Goal: Task Accomplishment & Management: Manage account settings

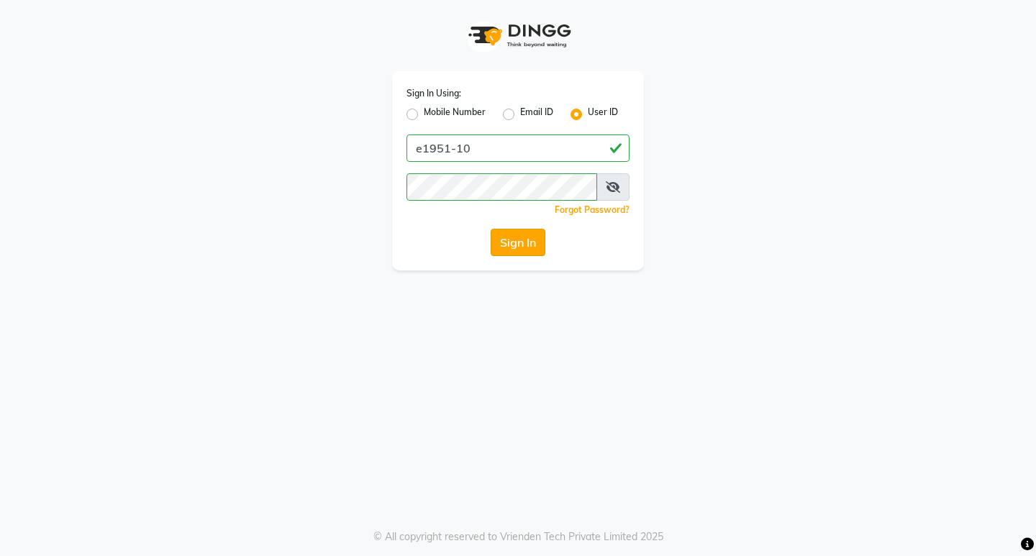
click at [515, 237] on button "Sign In" at bounding box center [518, 242] width 55 height 27
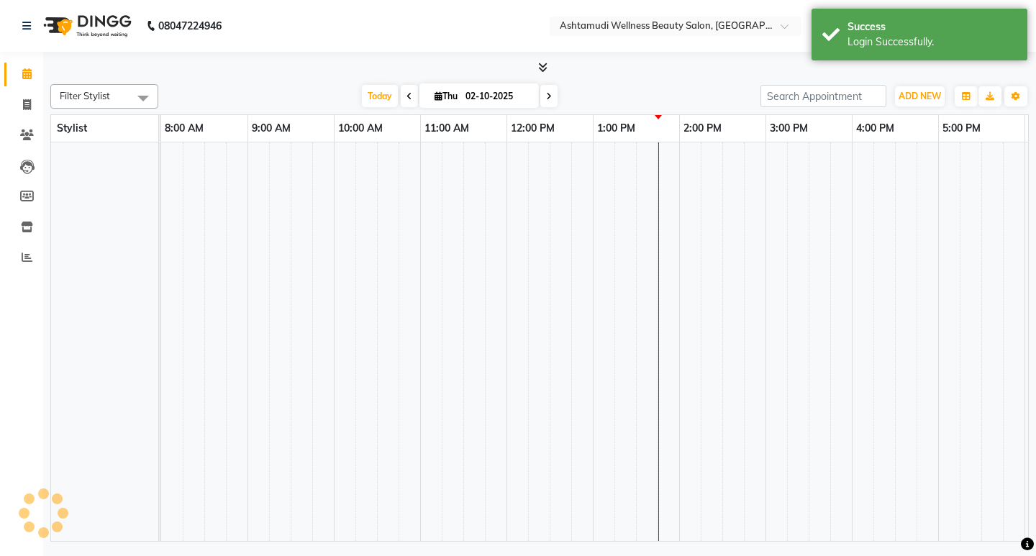
select select "en"
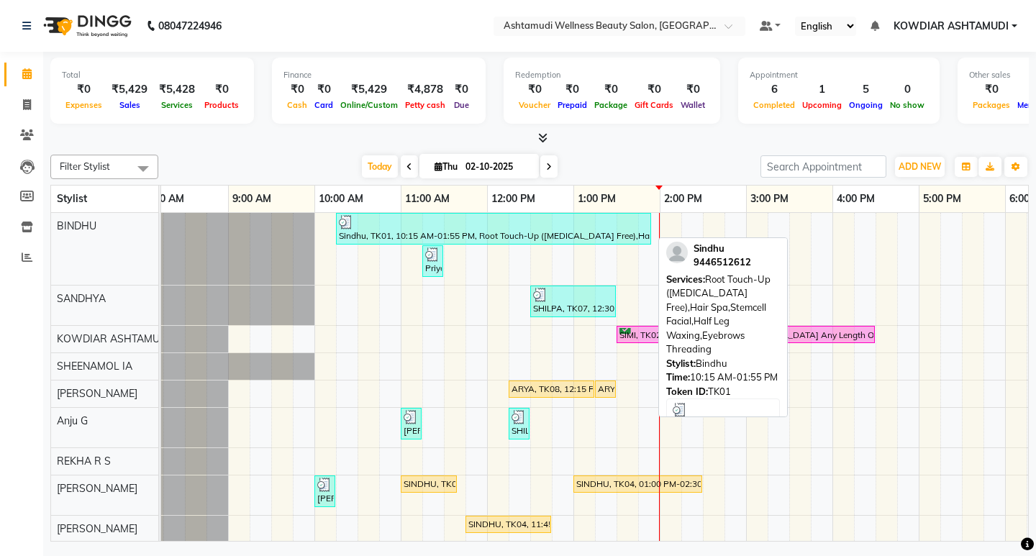
click at [558, 232] on div "Sindhu, TK01, 10:15 AM-01:55 PM, Root Touch-Up ([MEDICAL_DATA] Free),Hair Spa,S…" at bounding box center [493, 228] width 312 height 27
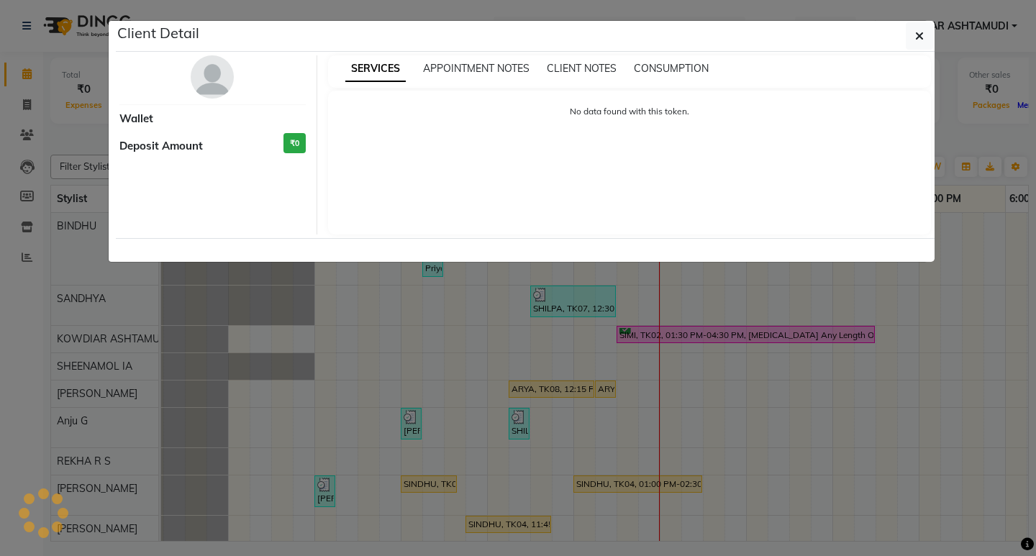
select select "3"
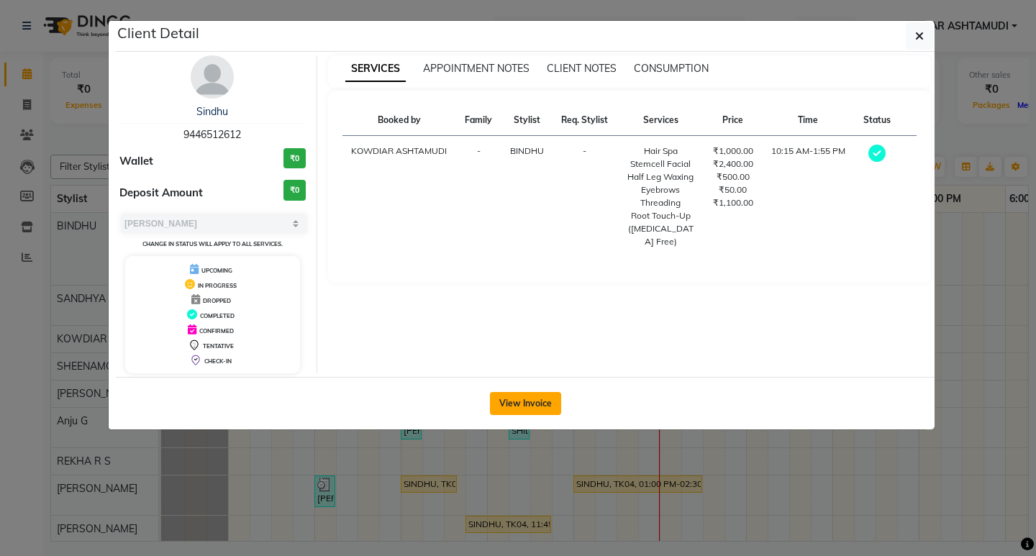
click at [529, 396] on button "View Invoice" at bounding box center [525, 403] width 71 height 23
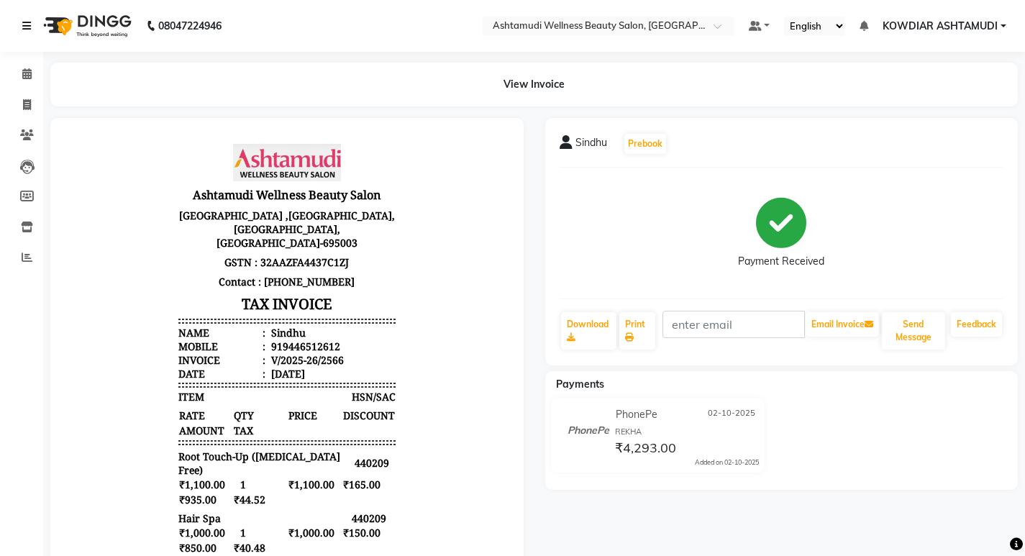
click at [31, 19] on link at bounding box center [29, 26] width 14 height 40
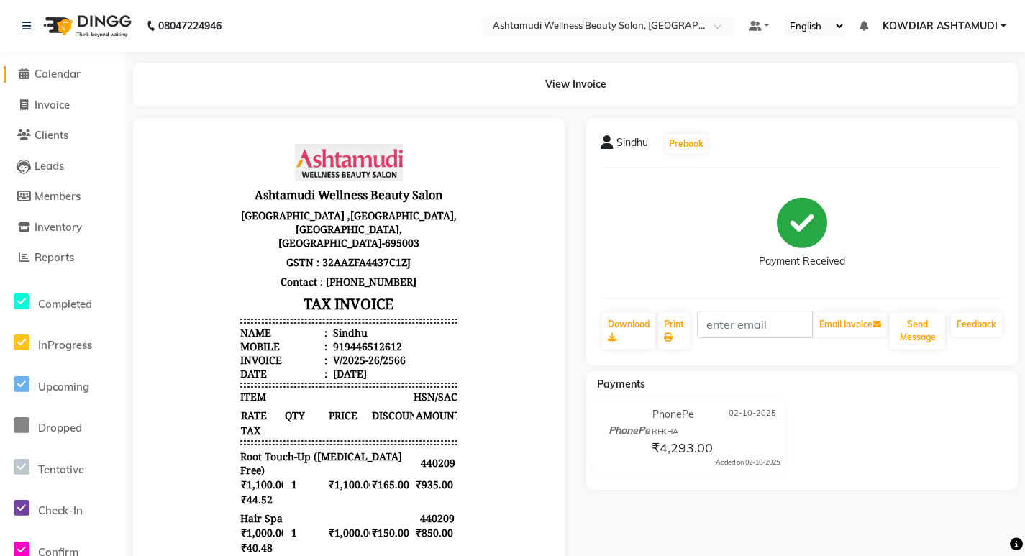
click at [71, 71] on span "Calendar" at bounding box center [58, 74] width 46 height 14
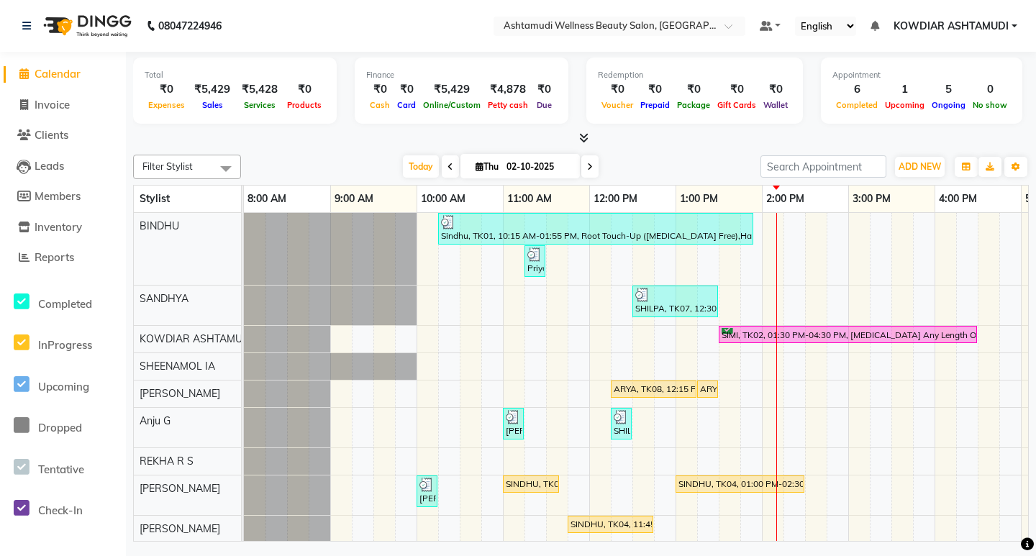
click at [502, 341] on div "Sindhu, TK01, 10:15 AM-01:55 PM, Root Touch-Up ([MEDICAL_DATA] Free),Hair Spa,S…" at bounding box center [805, 391] width 1122 height 357
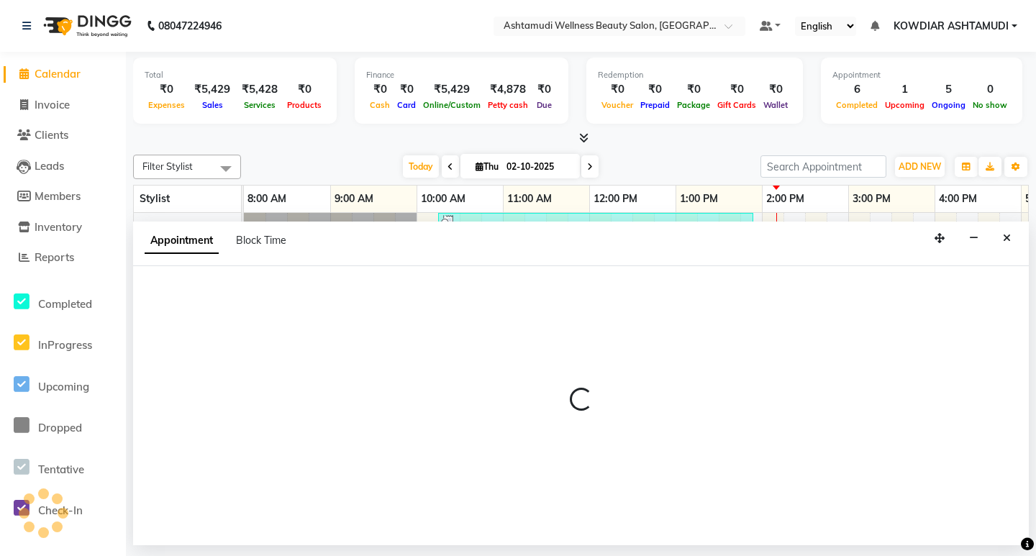
click at [502, 341] on div at bounding box center [581, 405] width 896 height 279
select select "27461"
select select "tentative"
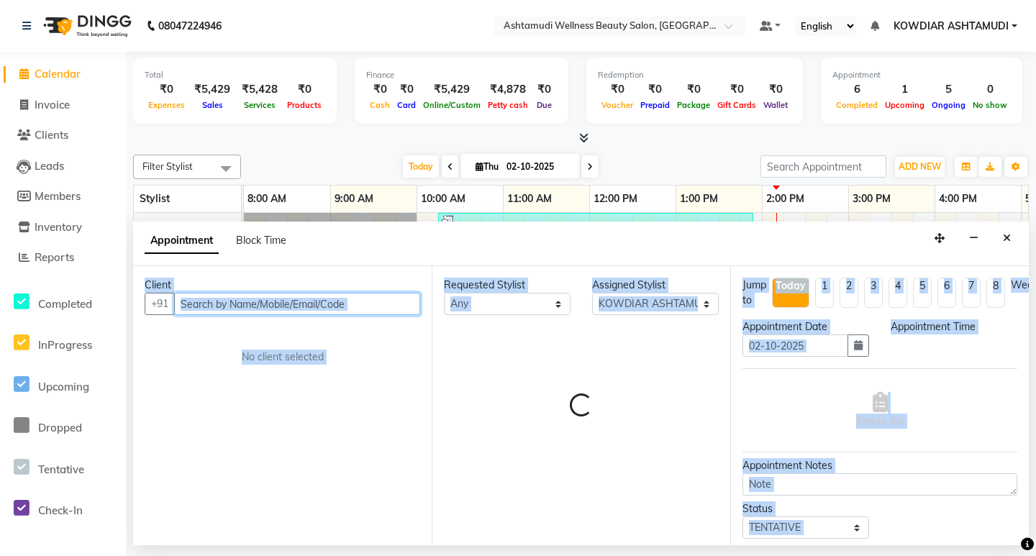
select select "645"
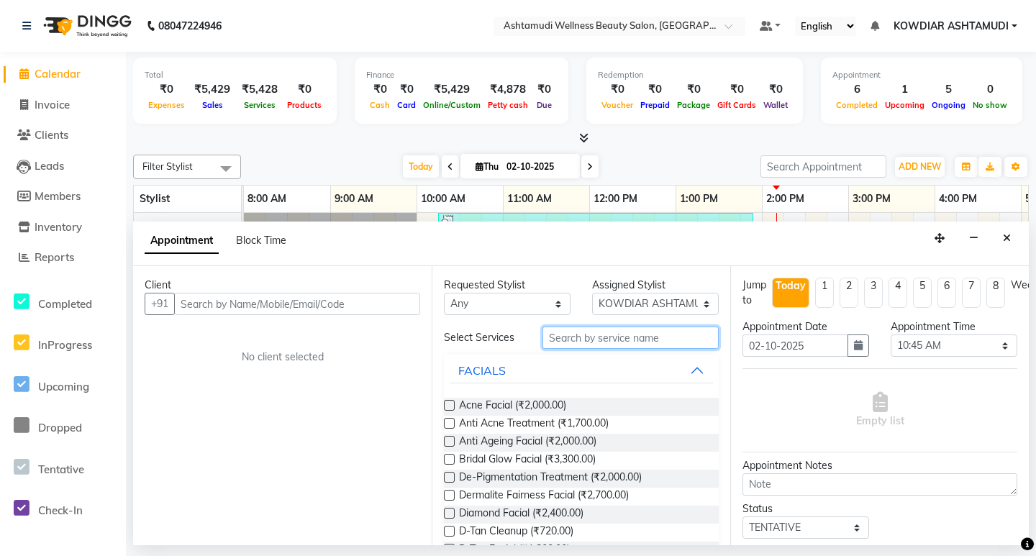
click at [586, 338] on input "text" at bounding box center [631, 338] width 176 height 22
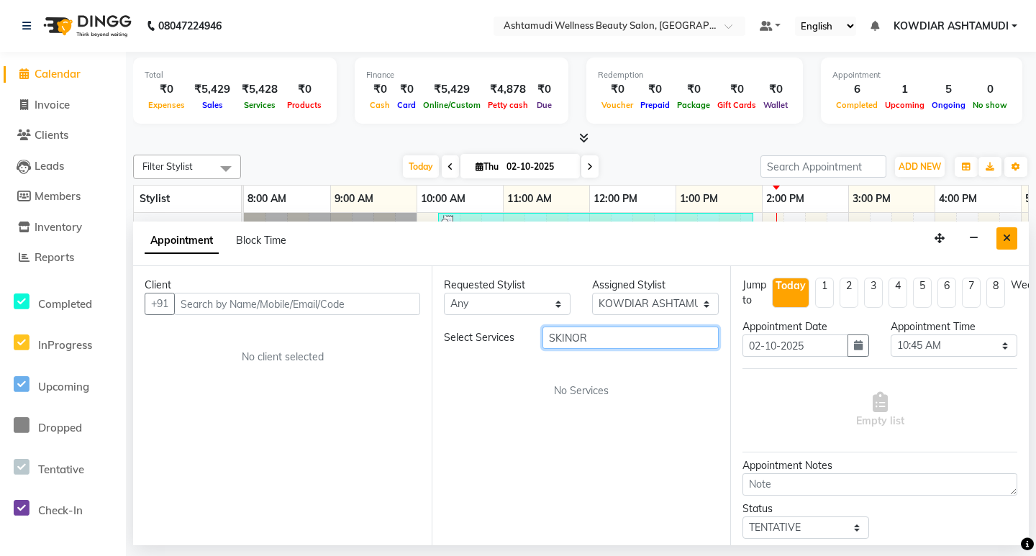
type input "SKINOR"
click at [1003, 230] on button "Close" at bounding box center [1007, 238] width 21 height 22
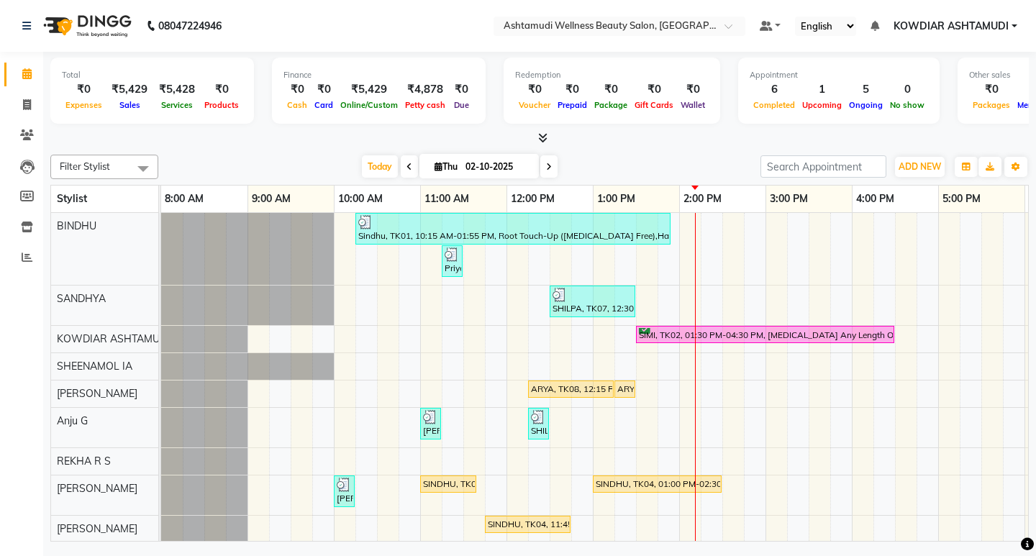
click at [616, 450] on div "Sindhu, TK01, 10:15 AM-01:55 PM, Root Touch-Up ([MEDICAL_DATA] Free),Hair Spa,S…" at bounding box center [722, 391] width 1122 height 357
select select "61508"
select select "795"
select select "tentative"
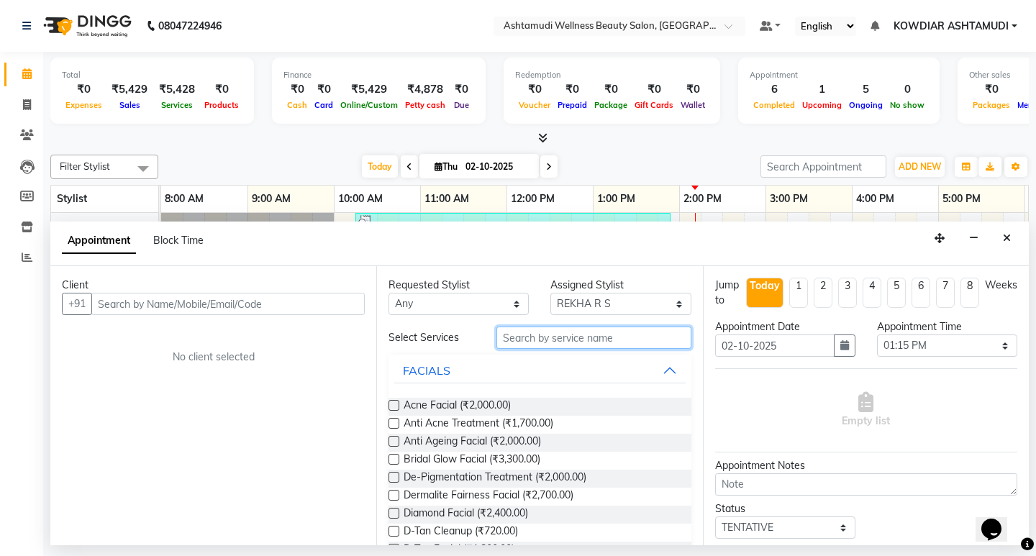
click at [545, 342] on input "text" at bounding box center [593, 338] width 194 height 22
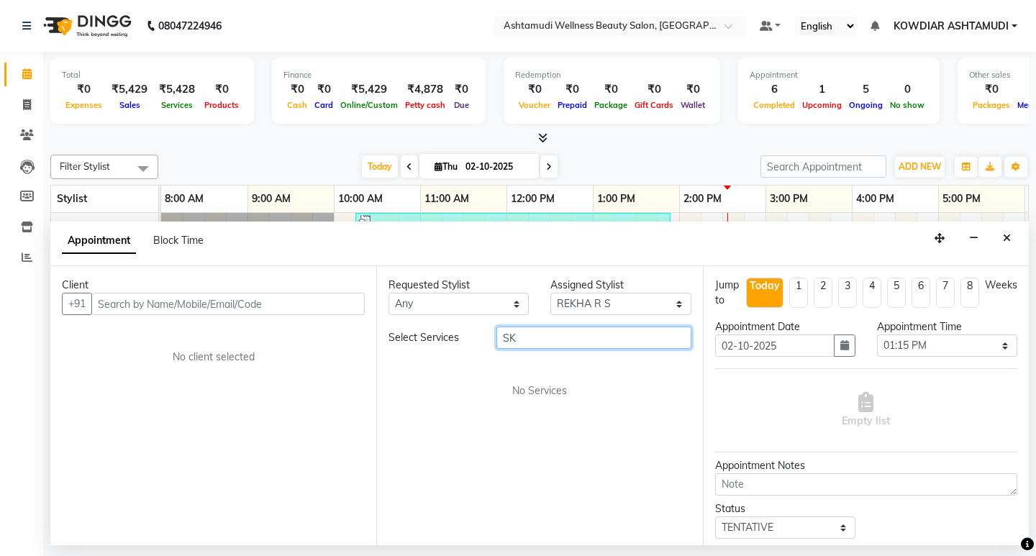
type input "S"
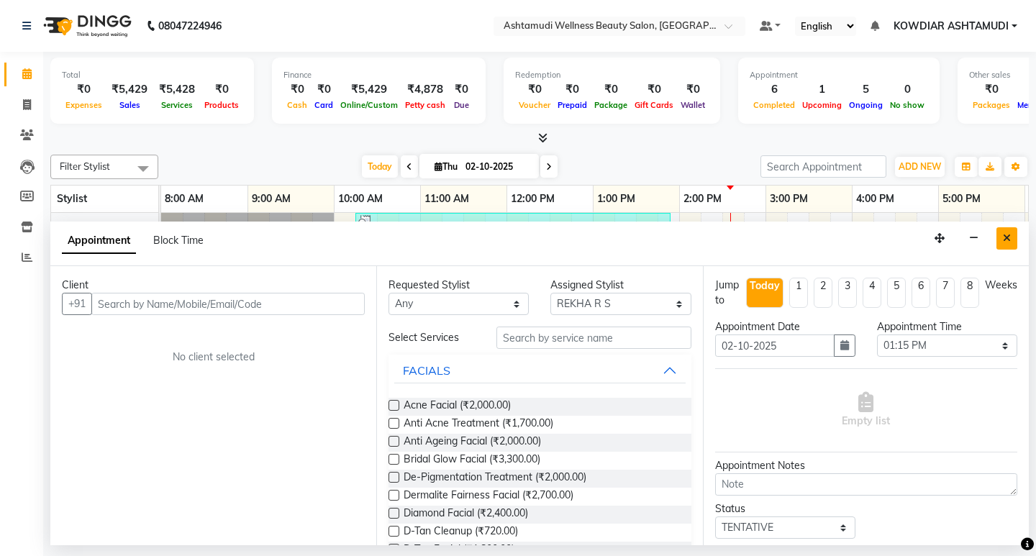
click at [1009, 235] on icon "Close" at bounding box center [1007, 238] width 8 height 10
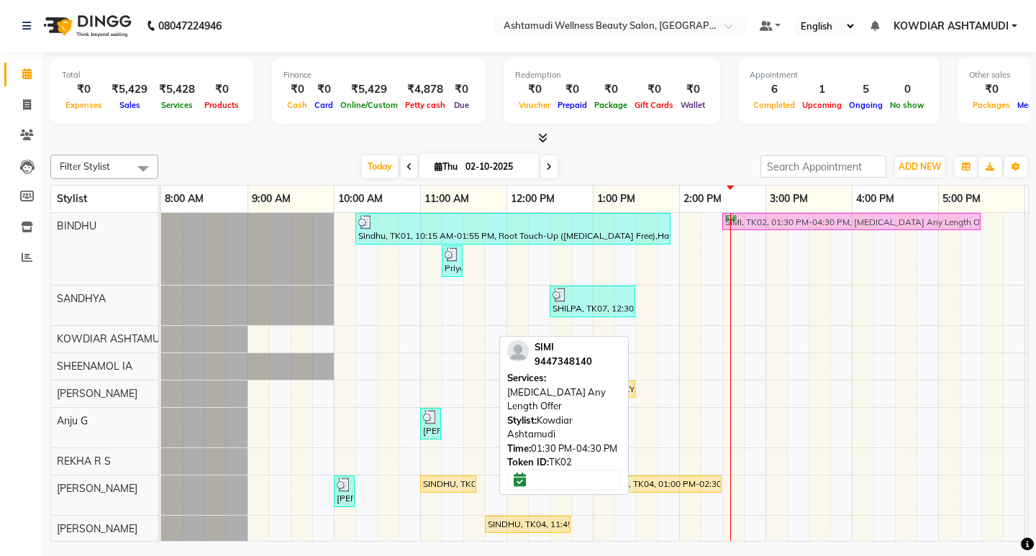
drag, startPoint x: 705, startPoint y: 329, endPoint x: 783, endPoint y: 240, distance: 118.3
click at [783, 240] on div "Sindhu, TK01, 10:15 AM-01:55 PM, Root Touch-Up ([MEDICAL_DATA] Free),Hair Spa,S…" at bounding box center [722, 391] width 1122 height 357
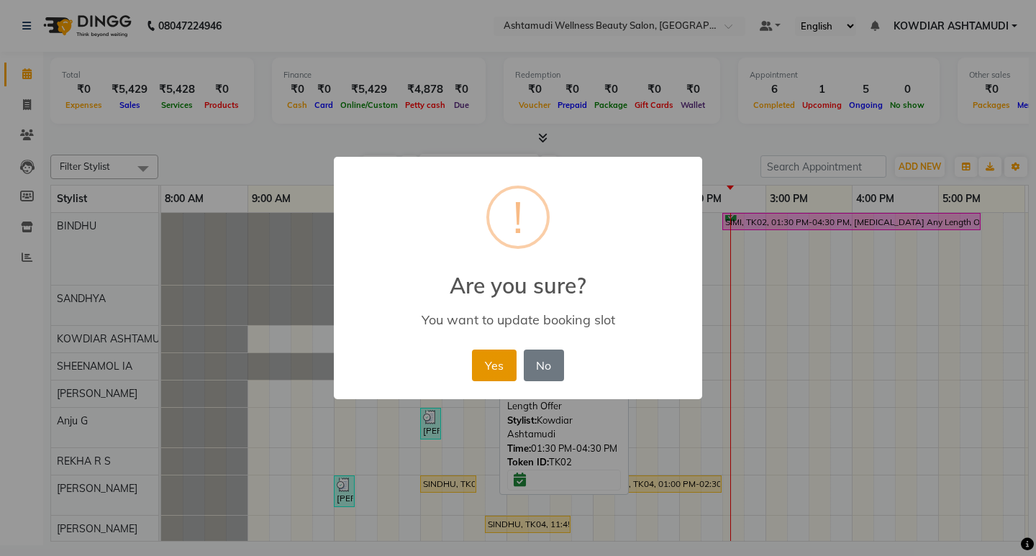
click at [510, 371] on button "Yes" at bounding box center [494, 366] width 44 height 32
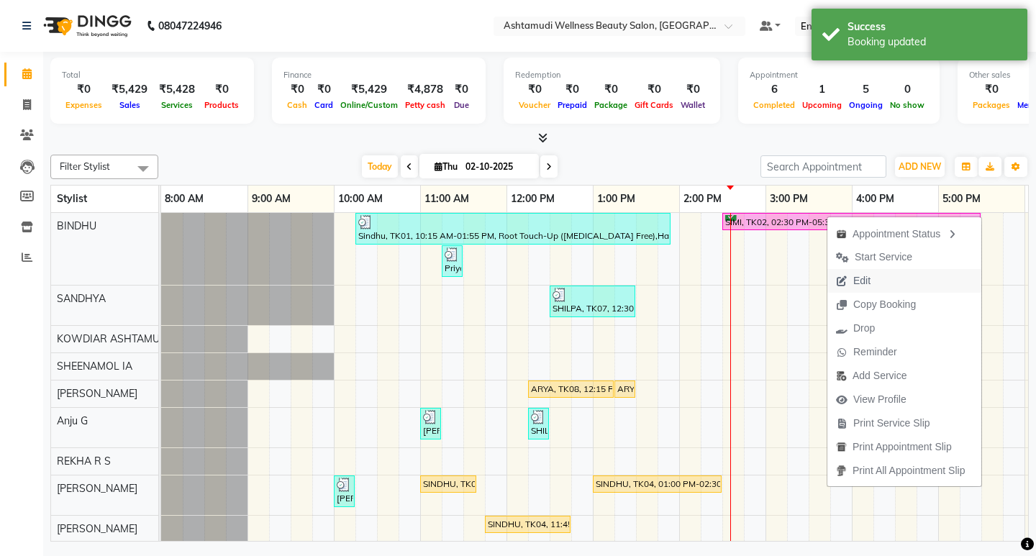
click at [853, 280] on span "Edit" at bounding box center [853, 281] width 52 height 24
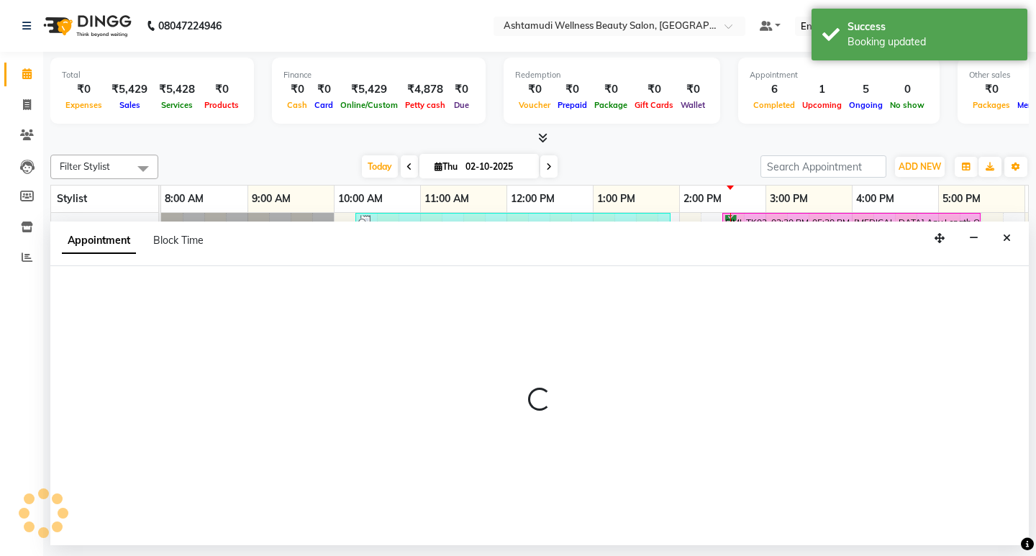
select select "tentative"
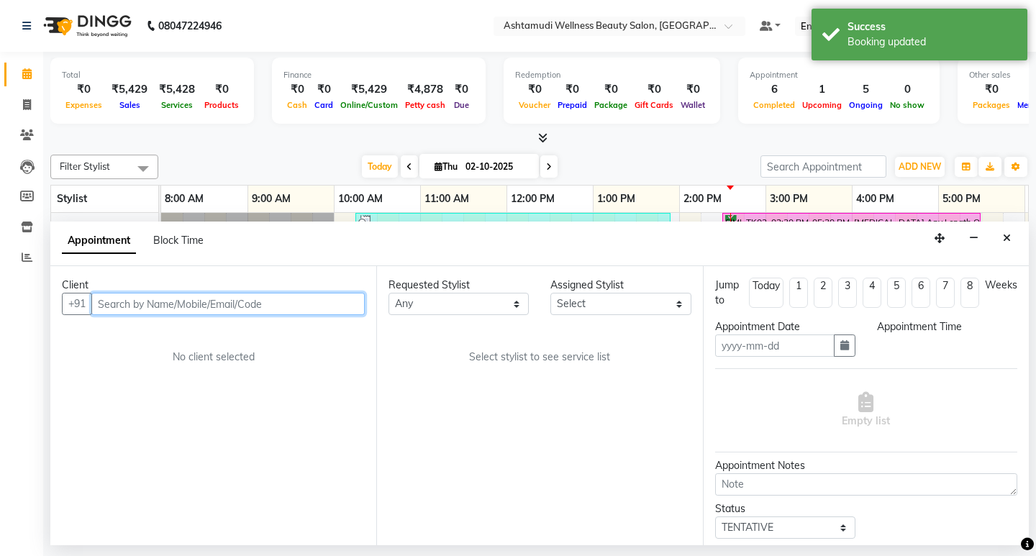
type input "02-10-2025"
select select "confirm booking"
select select "27377"
select select "870"
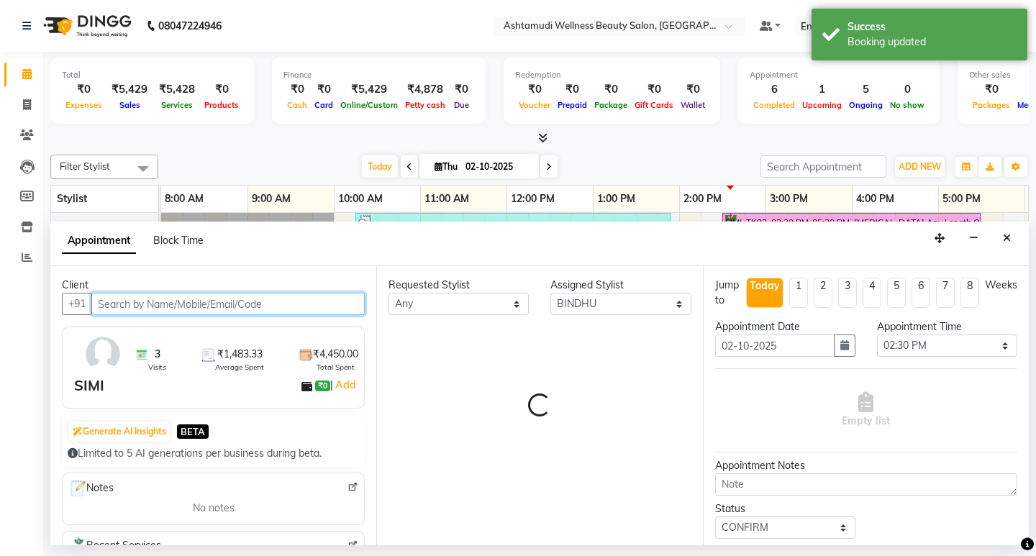
scroll to position [0, 255]
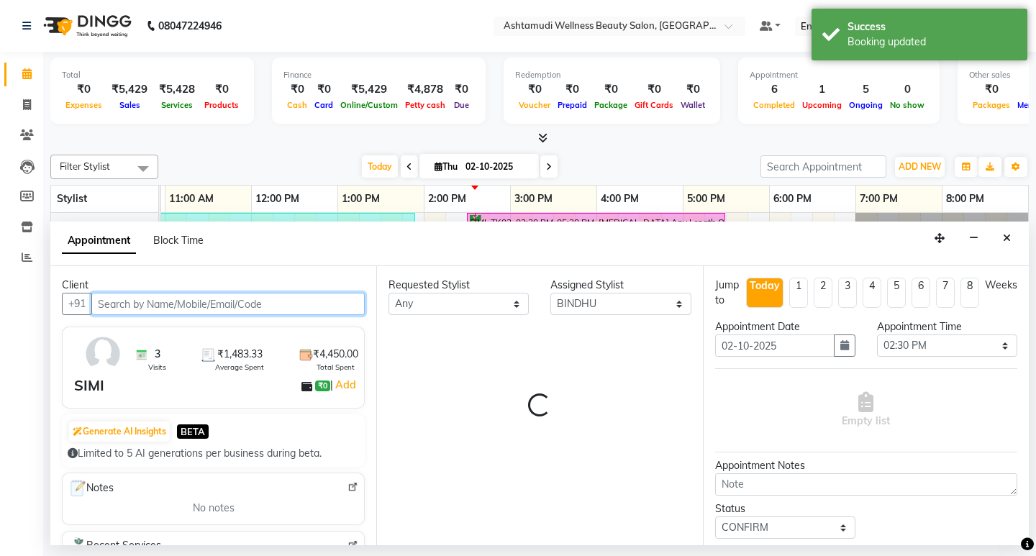
select select "2026"
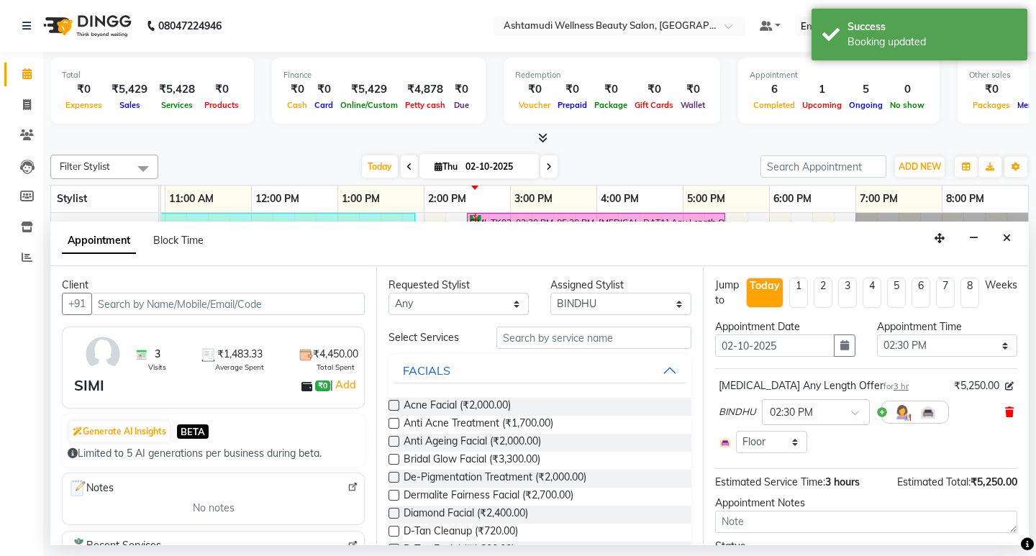
click at [1005, 412] on icon at bounding box center [1009, 412] width 9 height 10
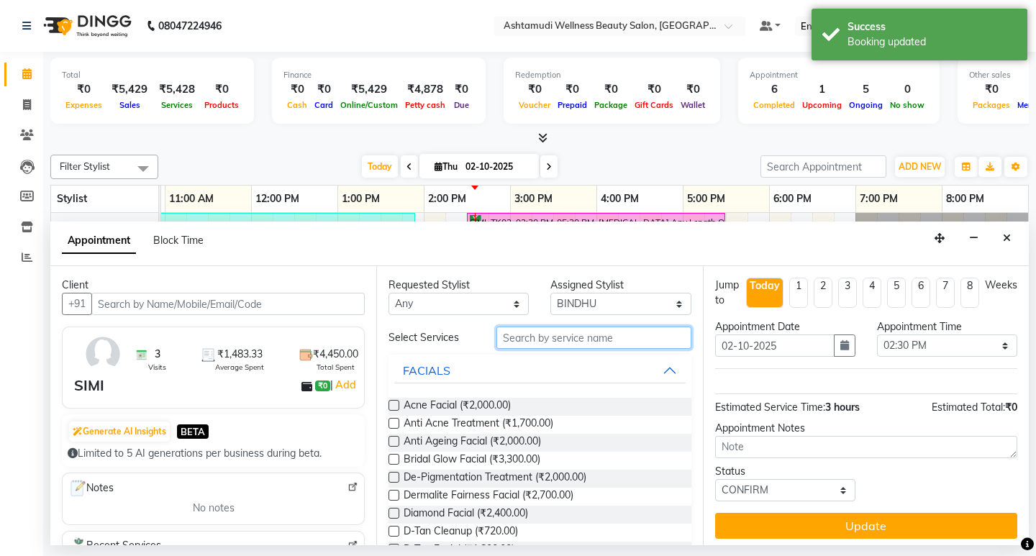
click at [614, 343] on input "text" at bounding box center [593, 338] width 194 height 22
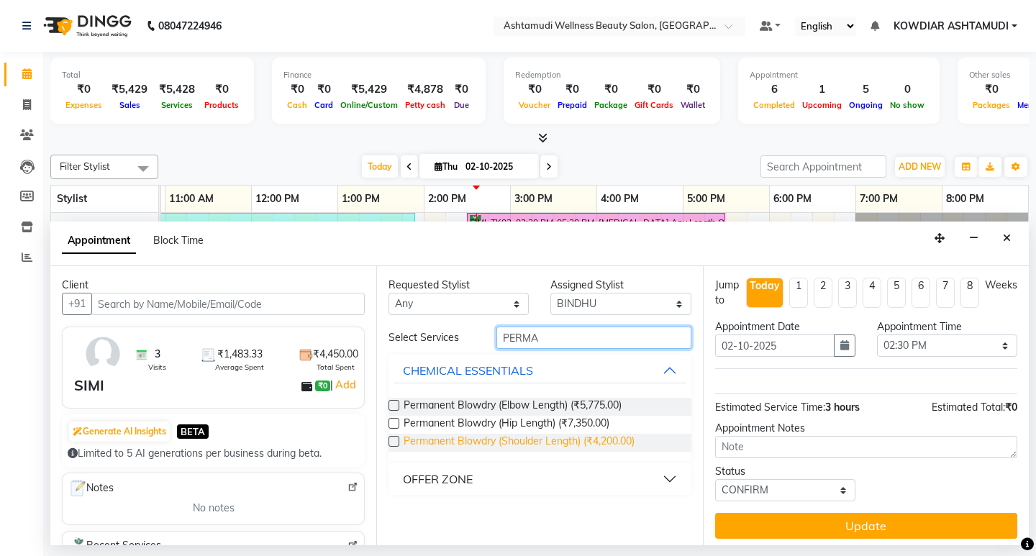
type input "PERMA"
click at [548, 446] on span "Permanent Blowdry (Shoulder Length) (₹4,200.00)" at bounding box center [519, 443] width 231 height 18
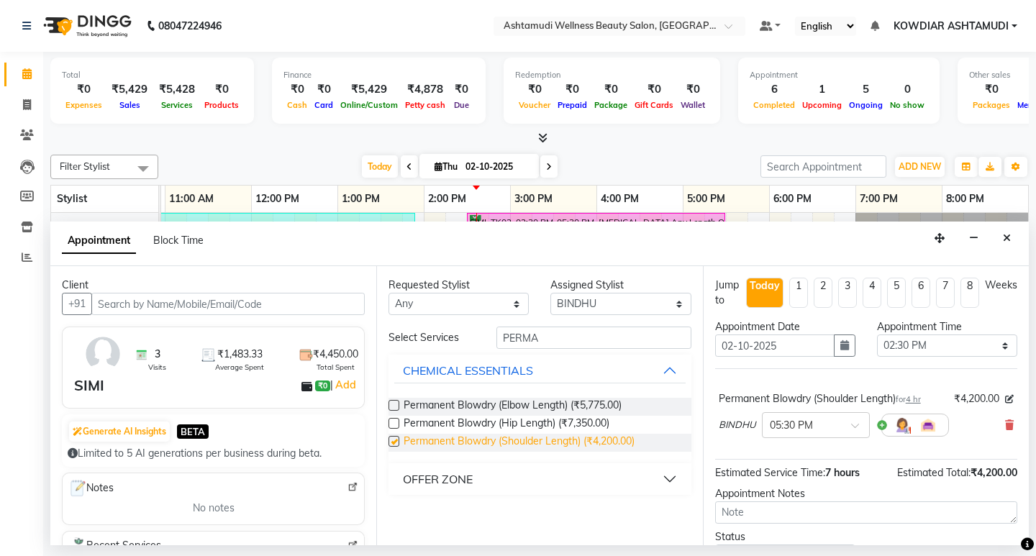
checkbox input "false"
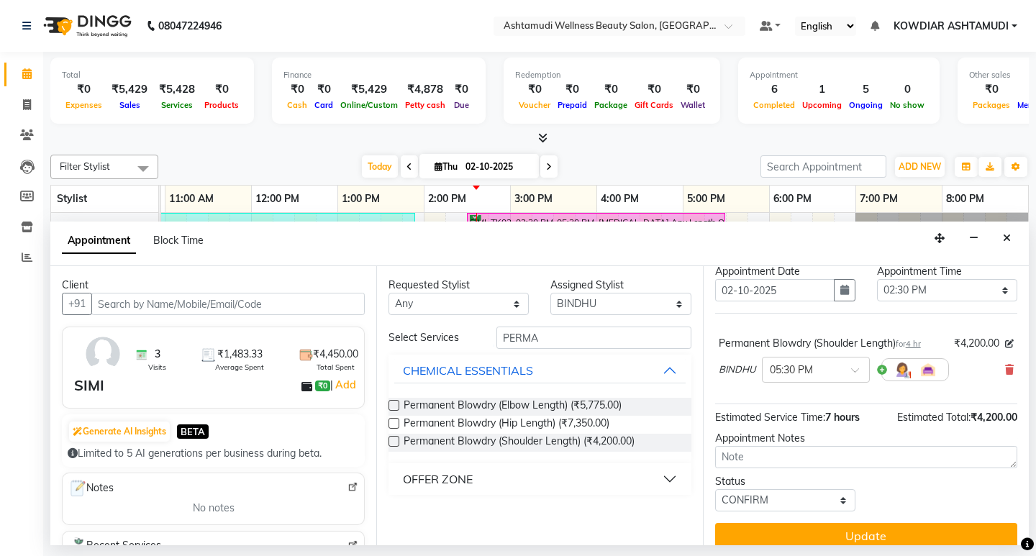
scroll to position [71, 0]
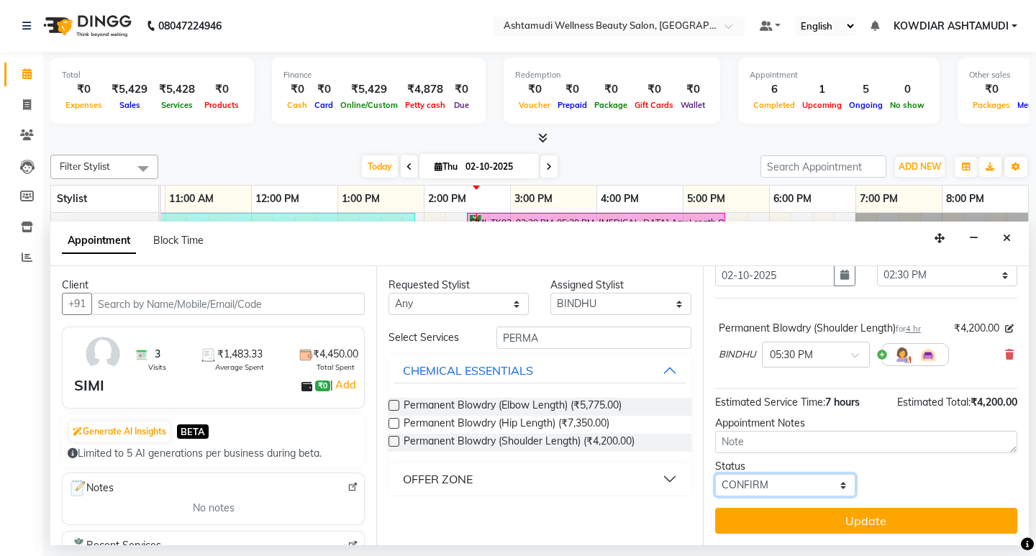
click at [759, 484] on select "Select TENTATIVE CONFIRM CHECK-IN UPCOMING" at bounding box center [785, 485] width 140 height 22
select select "check-in"
click at [715, 474] on select "Select TENTATIVE CONFIRM CHECK-IN UPCOMING" at bounding box center [785, 485] width 140 height 22
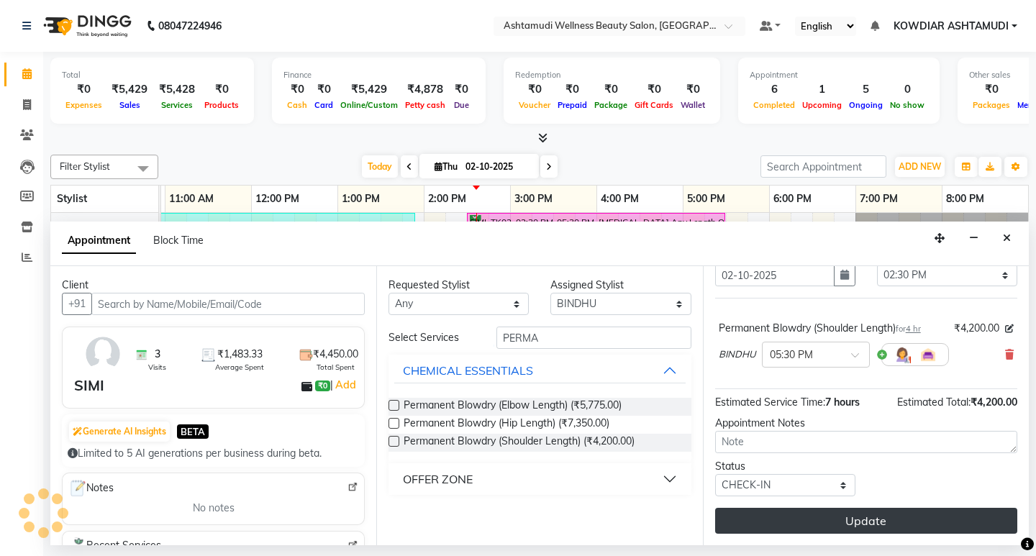
click at [773, 519] on button "Update" at bounding box center [866, 521] width 302 height 26
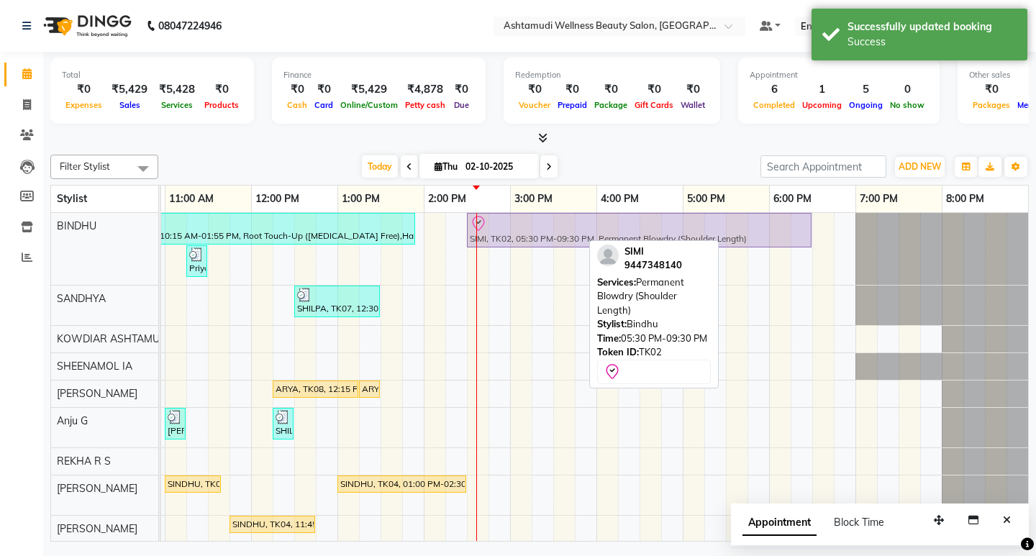
drag, startPoint x: 775, startPoint y: 230, endPoint x: 516, endPoint y: 237, distance: 259.1
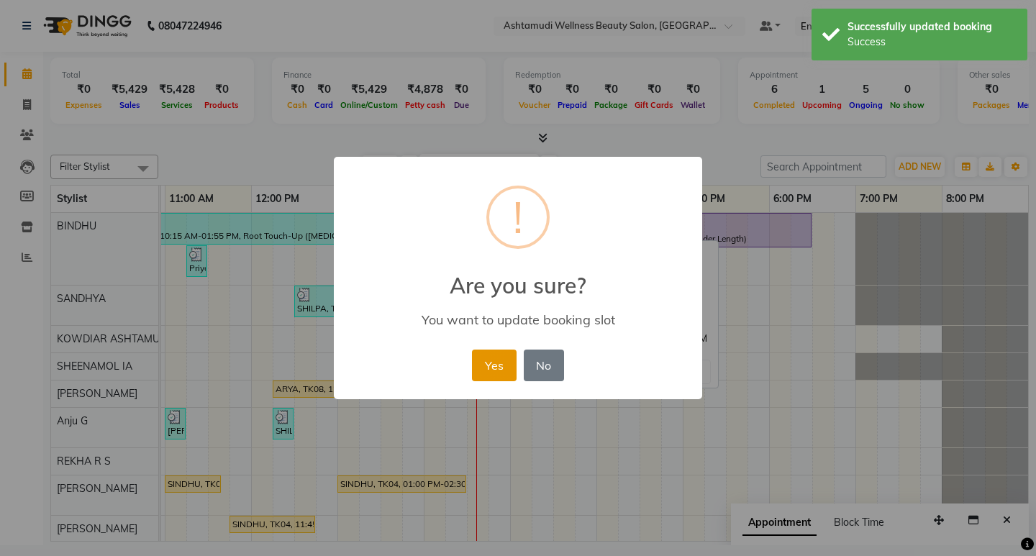
click at [494, 373] on button "Yes" at bounding box center [494, 366] width 44 height 32
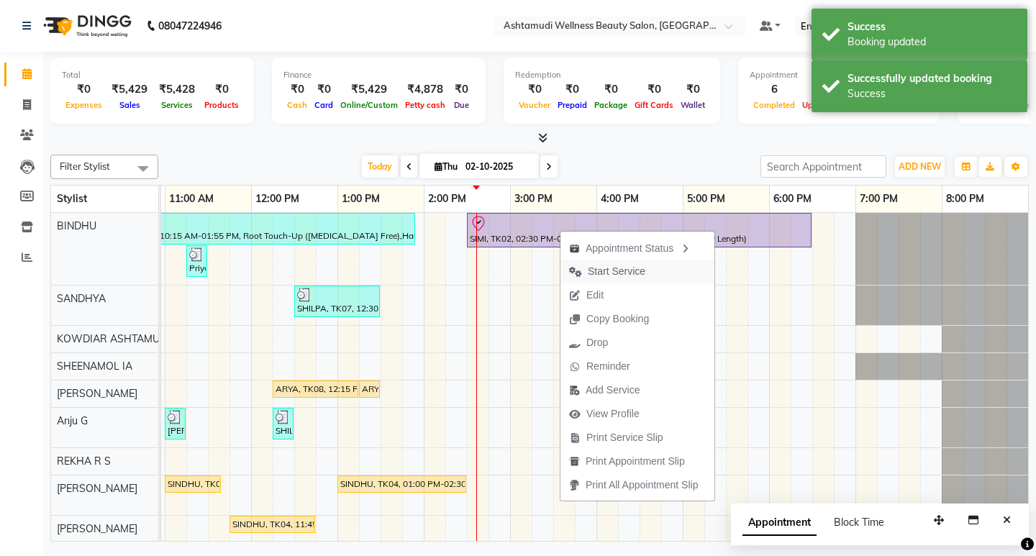
click at [598, 274] on span "Start Service" at bounding box center [617, 271] width 58 height 15
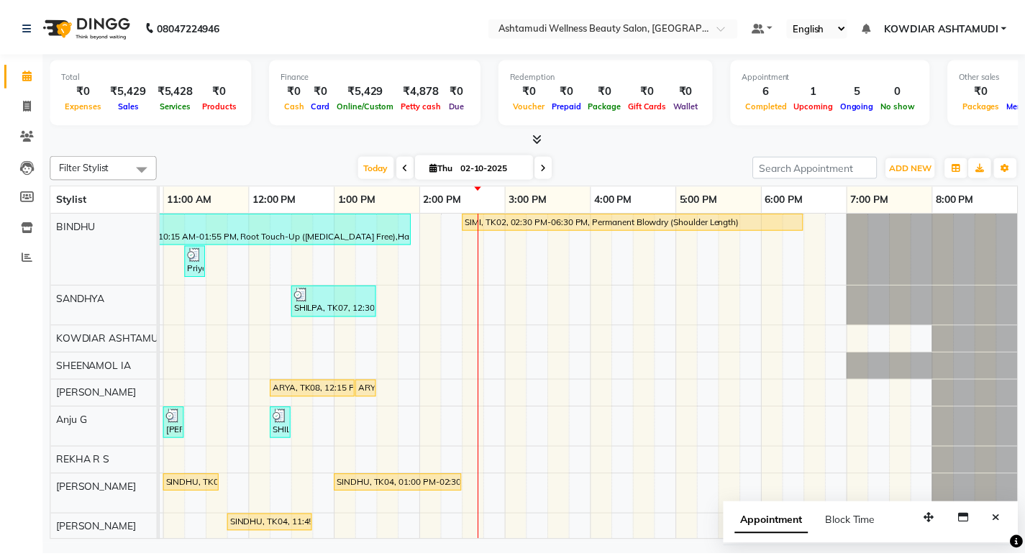
scroll to position [40, 0]
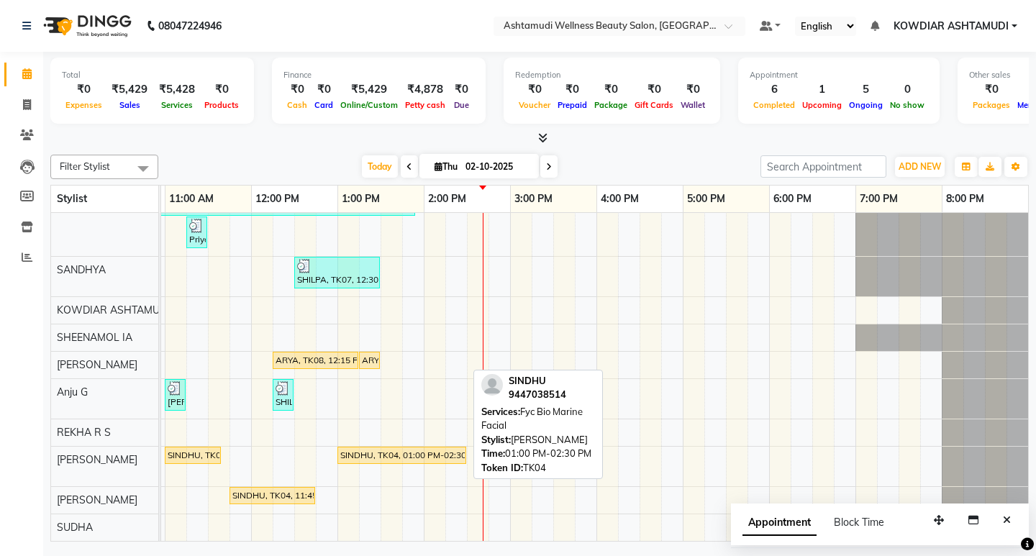
click at [384, 449] on div "SINDHU, TK04, 01:00 PM-02:30 PM, Fyc Bio Marine Facial" at bounding box center [402, 455] width 126 height 13
click at [394, 453] on link "SINDHU, TK04, 01:00 PM-02:30 PM, Fyc Bio Marine Facial" at bounding box center [401, 455] width 129 height 17
select select "1"
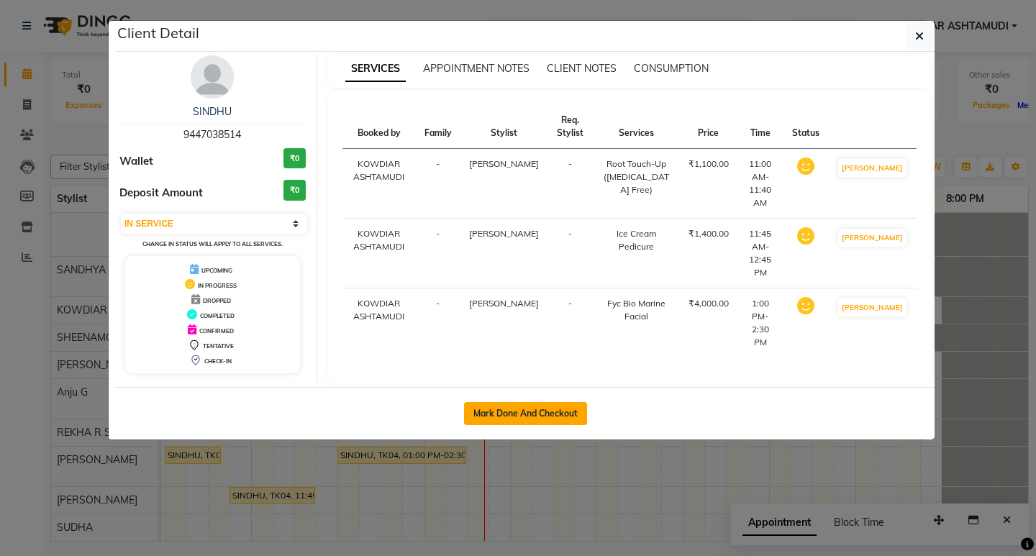
click at [546, 405] on button "Mark Done And Checkout" at bounding box center [525, 413] width 123 height 23
select select "service"
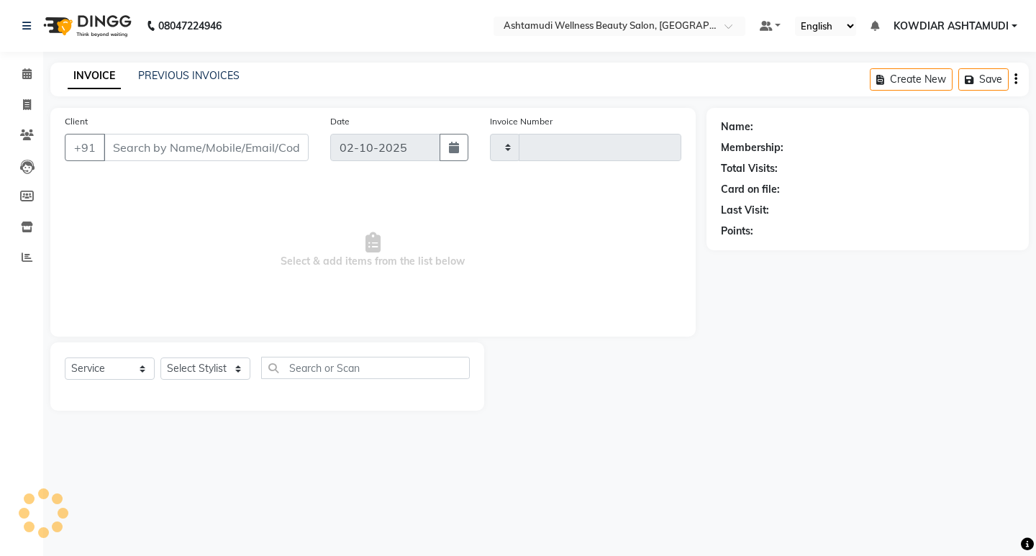
type input "2567"
select select "4668"
type input "9447038514"
select select "75615"
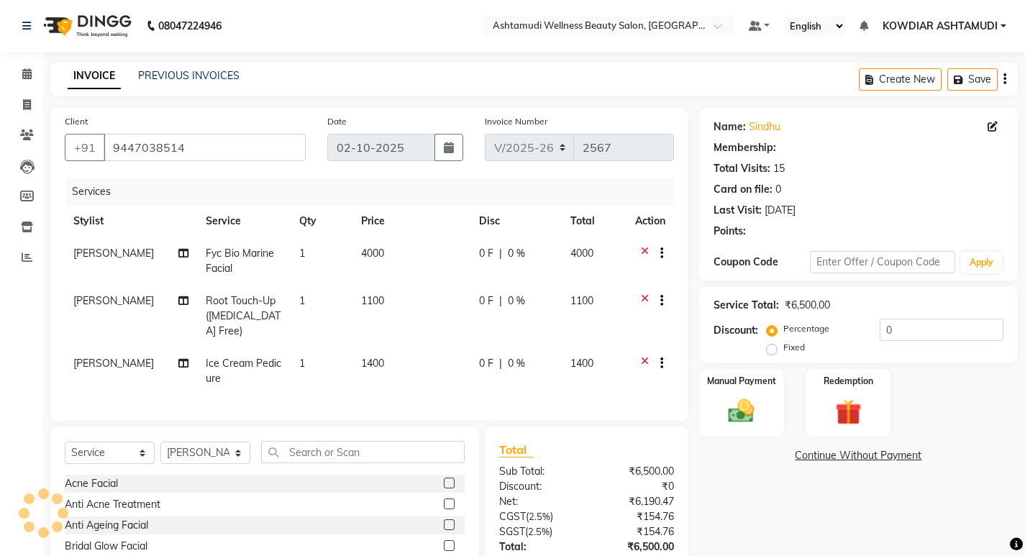
select select "2: Object"
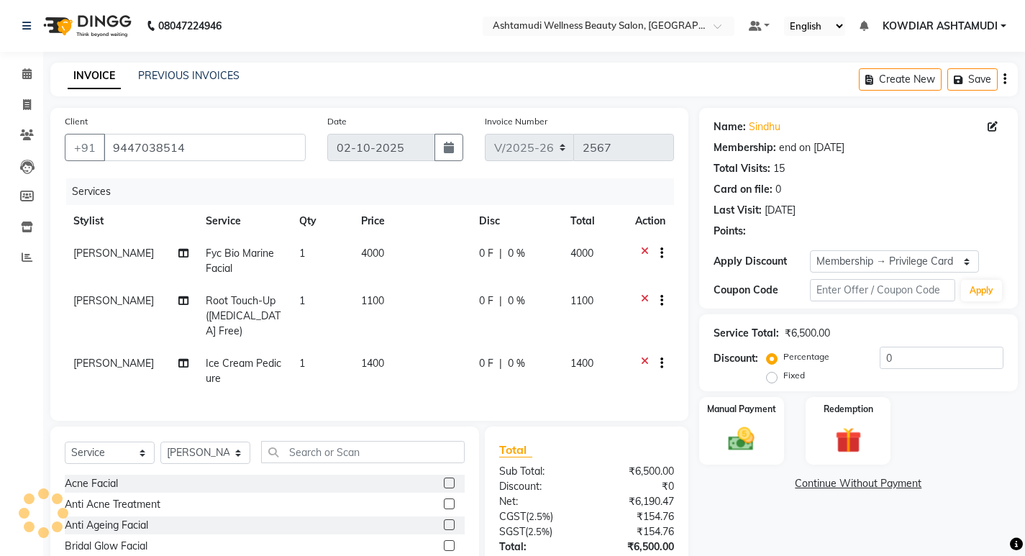
type input "15"
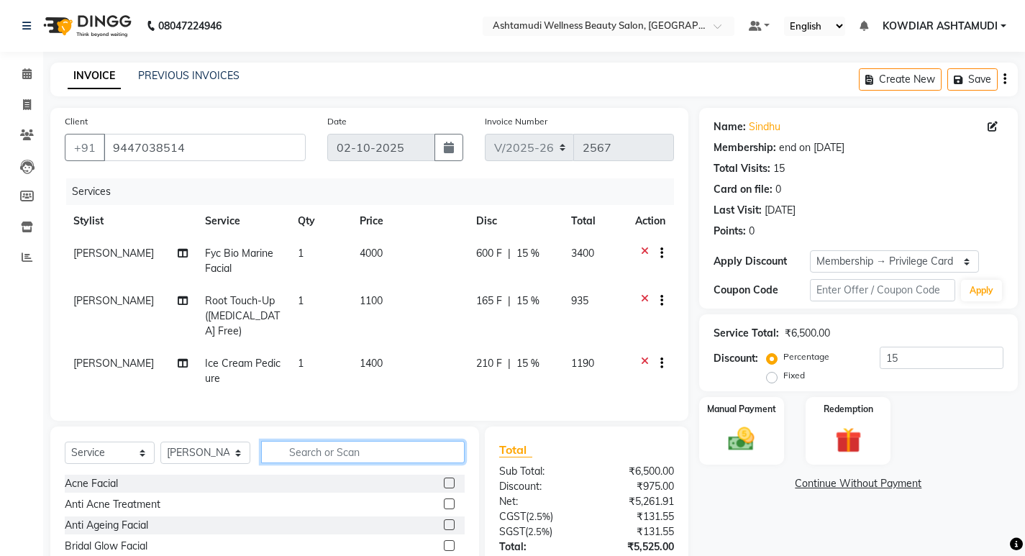
click at [333, 446] on input "text" at bounding box center [363, 452] width 204 height 22
type input "H"
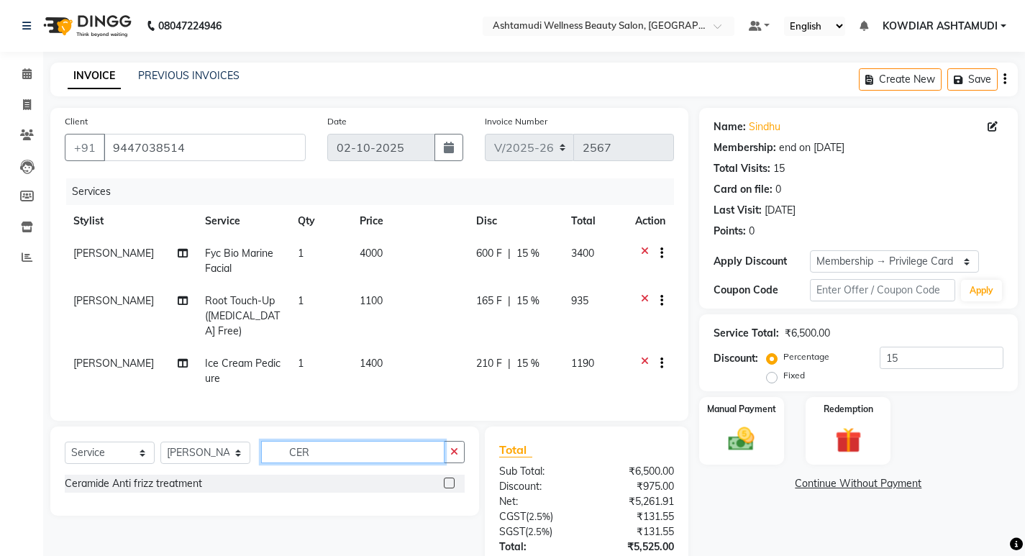
type input "CER"
click at [450, 481] on label at bounding box center [449, 483] width 11 height 11
click at [450, 481] on input "checkbox" at bounding box center [448, 483] width 9 height 9
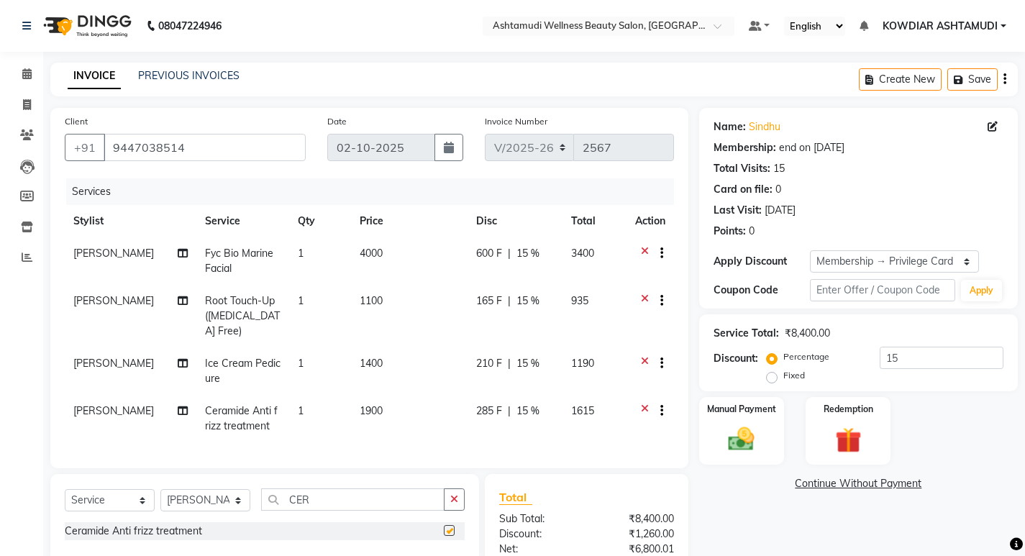
checkbox input "false"
click at [214, 501] on select "Select Stylist [PERSON_NAME] [PERSON_NAME] KOWDIAR ASHTAMUDI REKHA R S [PERSON_…" at bounding box center [205, 500] width 90 height 22
click at [160, 489] on select "Select Stylist [PERSON_NAME] [PERSON_NAME] KOWDIAR ASHTAMUDI REKHA R S [PERSON_…" at bounding box center [205, 500] width 90 height 22
click at [215, 494] on select "Select Stylist [PERSON_NAME] [PERSON_NAME] KOWDIAR ASHTAMUDI REKHA R S [PERSON_…" at bounding box center [205, 500] width 90 height 22
select select "41198"
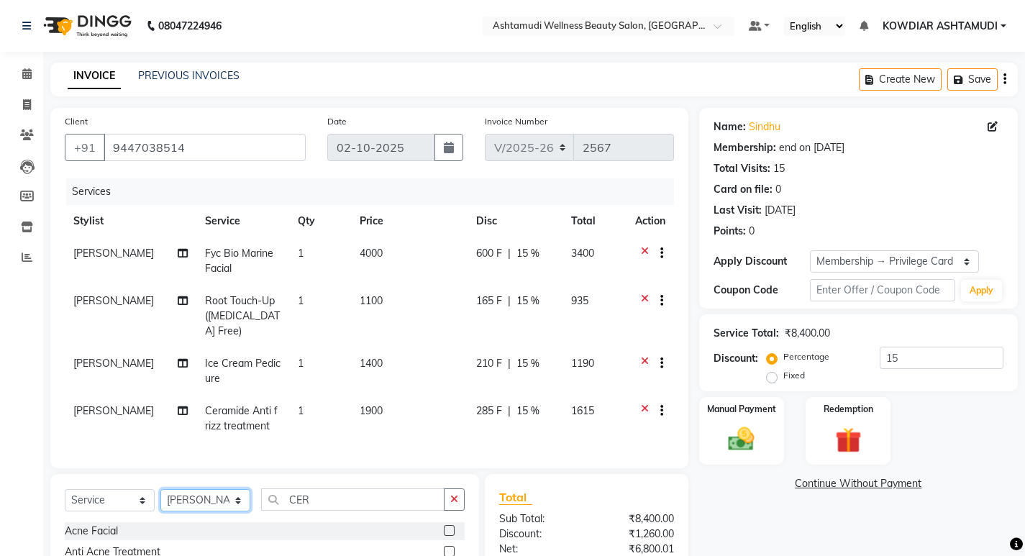
click at [160, 489] on select "Select Stylist [PERSON_NAME] [PERSON_NAME] KOWDIAR ASHTAMUDI REKHA R S [PERSON_…" at bounding box center [205, 500] width 90 height 22
drag, startPoint x: 336, startPoint y: 498, endPoint x: 335, endPoint y: 482, distance: 15.8
click at [336, 497] on input "CER" at bounding box center [352, 500] width 183 height 22
type input "C"
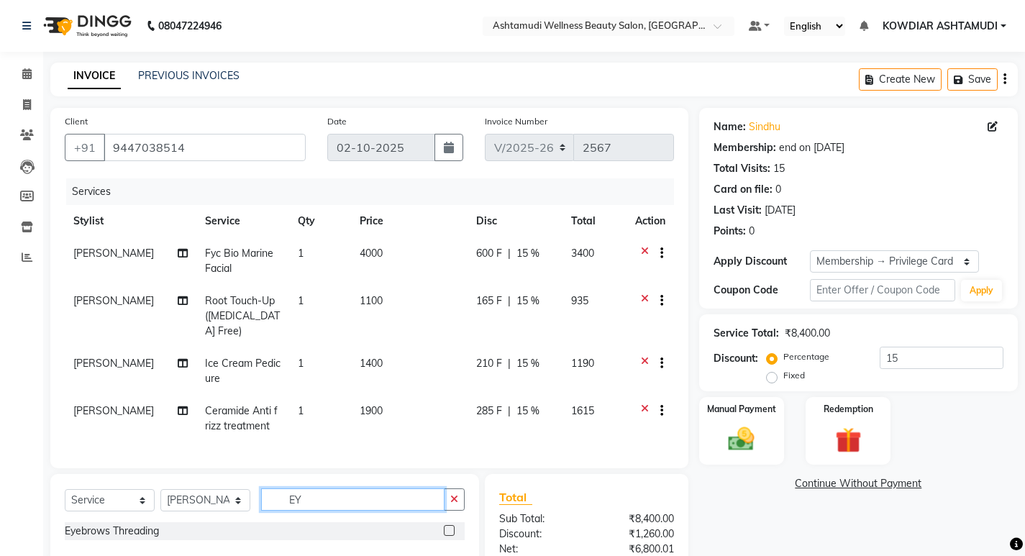
type input "EY"
click at [448, 527] on label at bounding box center [449, 530] width 11 height 11
click at [448, 527] on input "checkbox" at bounding box center [448, 531] width 9 height 9
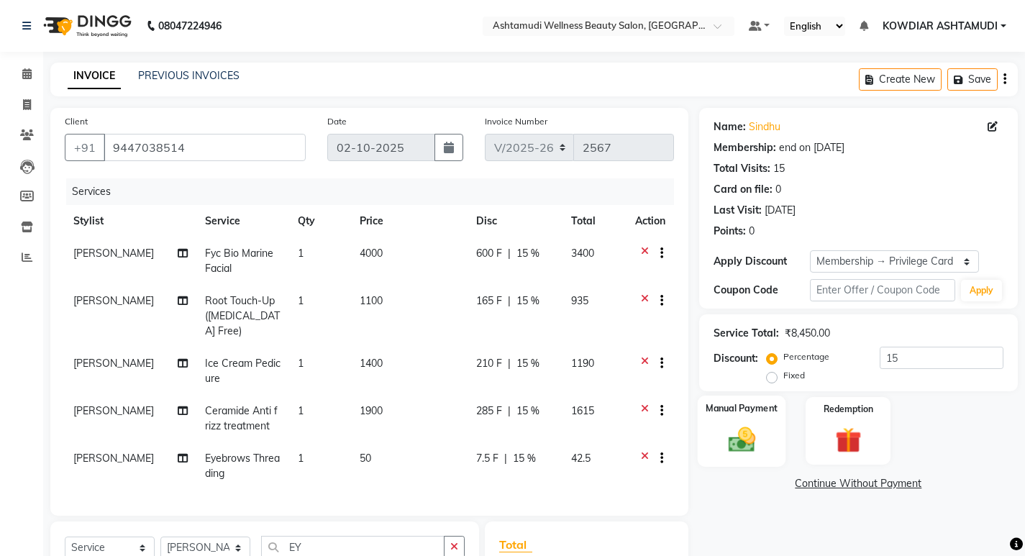
checkbox input "false"
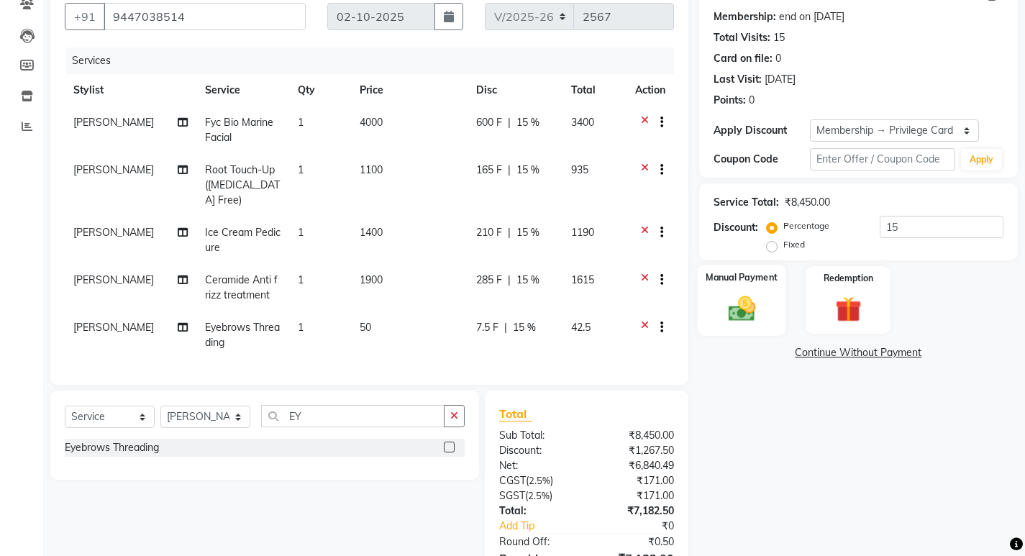
scroll to position [209, 0]
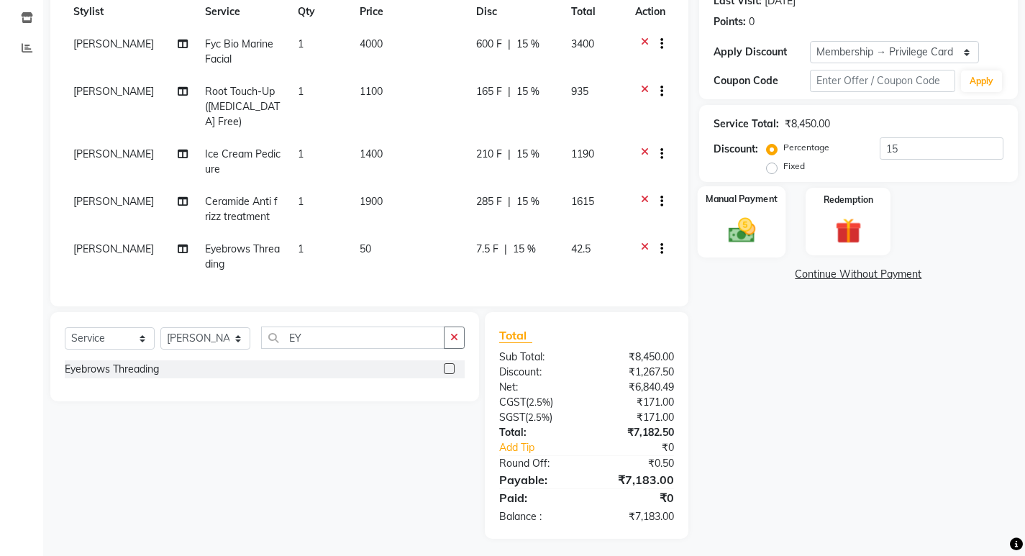
click at [758, 228] on img at bounding box center [742, 229] width 44 height 31
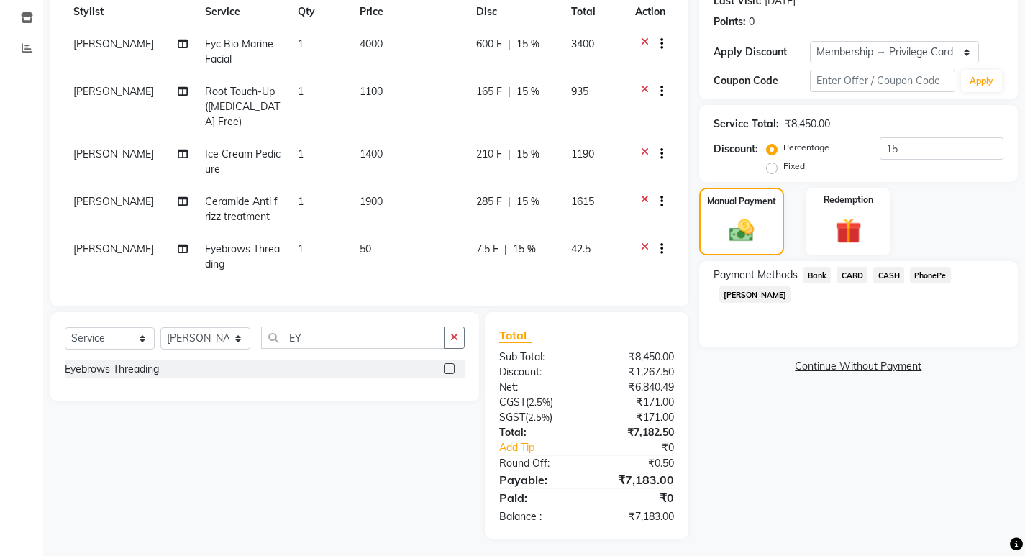
click at [848, 270] on span "CARD" at bounding box center [852, 275] width 31 height 17
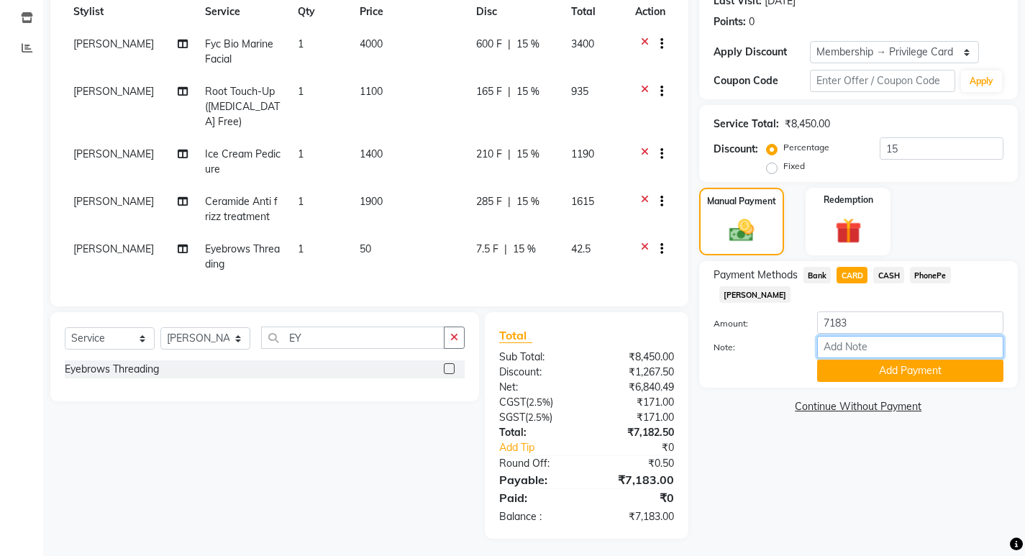
drag, startPoint x: 853, startPoint y: 322, endPoint x: 868, endPoint y: 336, distance: 20.4
click at [853, 336] on input "Note:" at bounding box center [910, 347] width 186 height 22
type input "REKHA"
click at [876, 360] on button "Add Payment" at bounding box center [910, 371] width 186 height 22
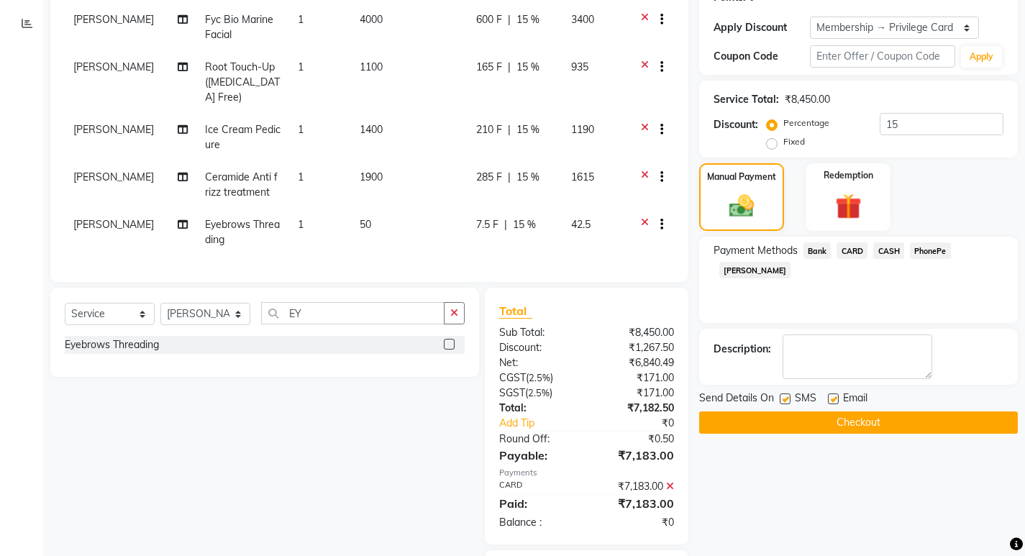
scroll to position [218, 0]
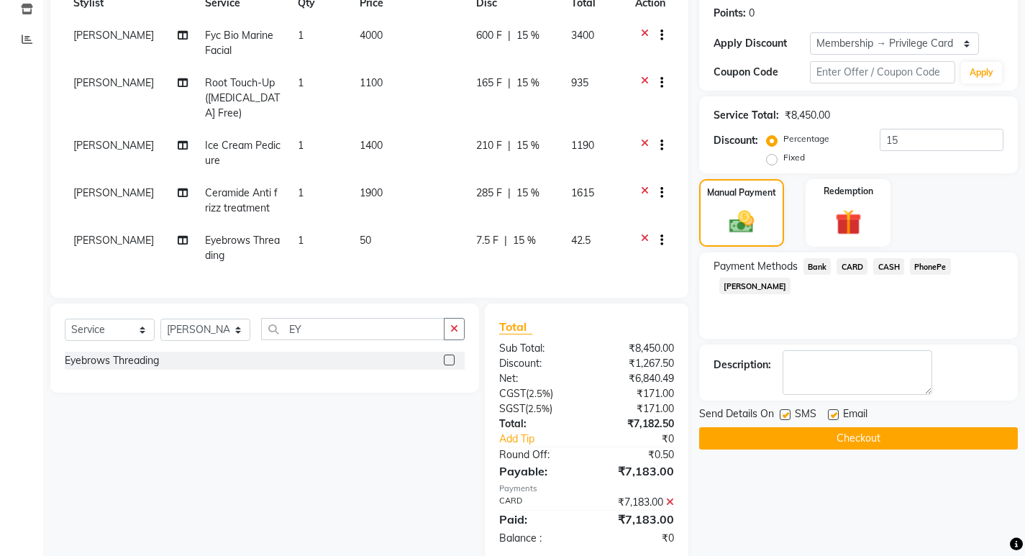
click at [871, 443] on button "Checkout" at bounding box center [858, 438] width 319 height 22
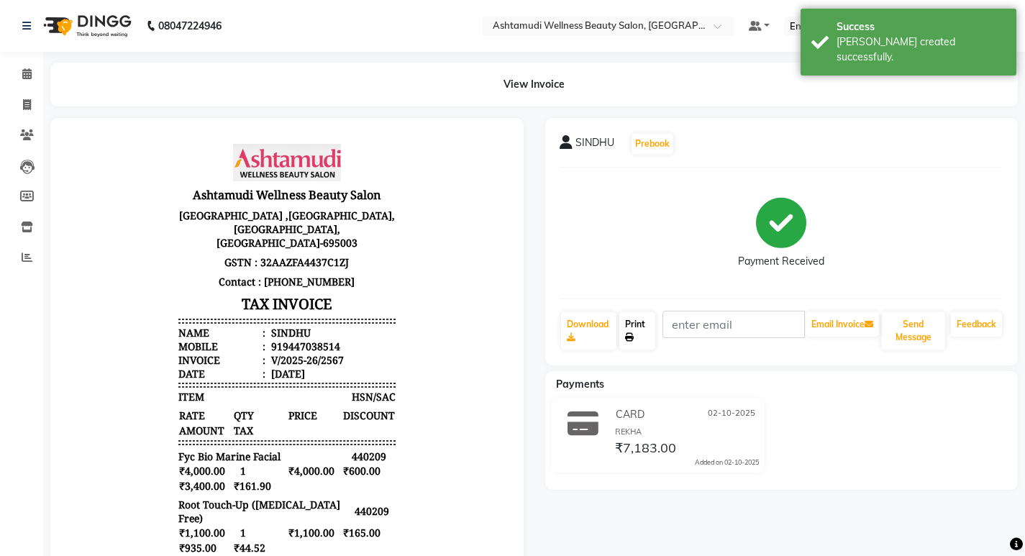
click at [643, 328] on link "Print" at bounding box center [638, 330] width 36 height 37
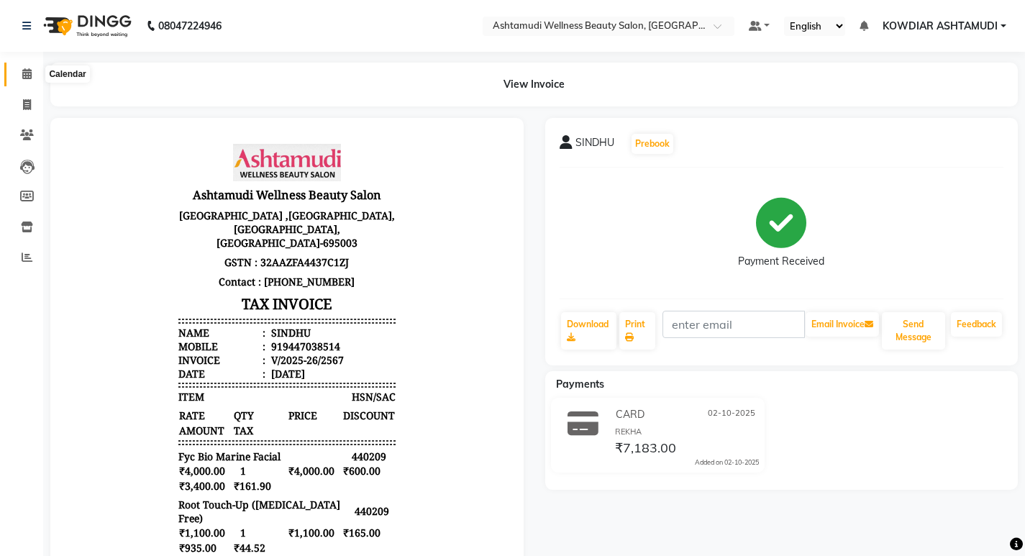
click at [27, 74] on icon at bounding box center [26, 73] width 9 height 11
